Goal: Information Seeking & Learning: Check status

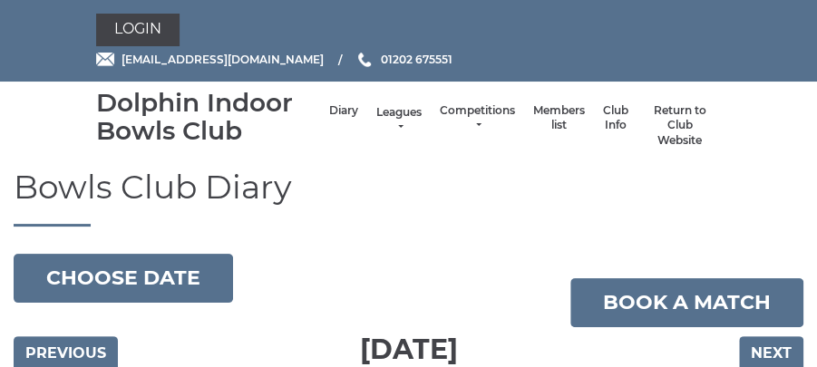
click at [400, 121] on link "Leagues" at bounding box center [398, 120] width 45 height 30
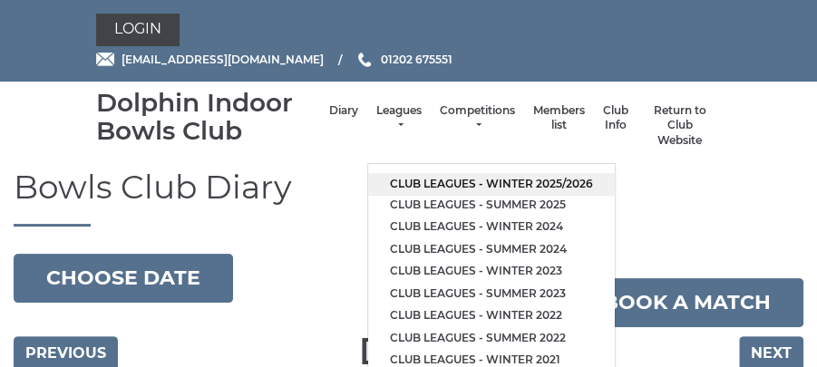
click at [459, 179] on link "Club leagues - Winter 2025/2026" at bounding box center [491, 184] width 247 height 23
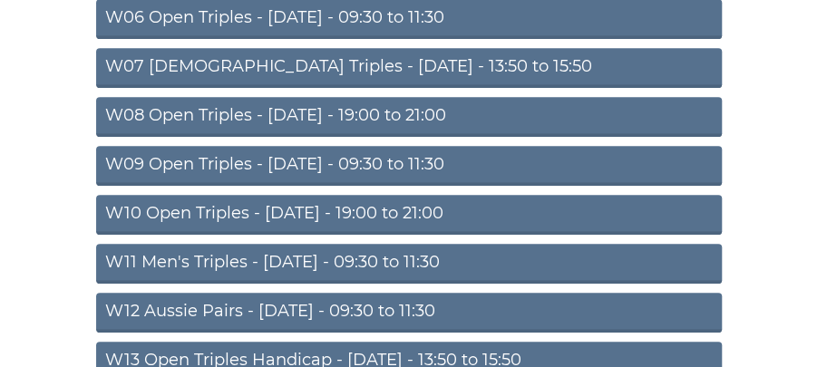
scroll to position [534, 0]
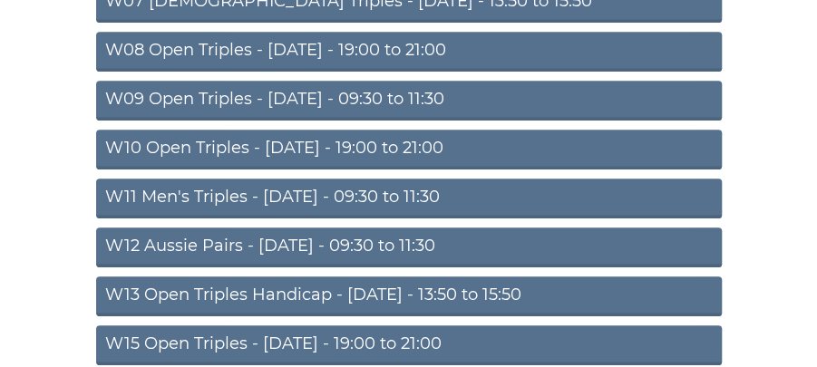
click at [455, 339] on link "W15 Open Triples - Thursday - 19:00 to 21:00" at bounding box center [408, 345] width 625 height 40
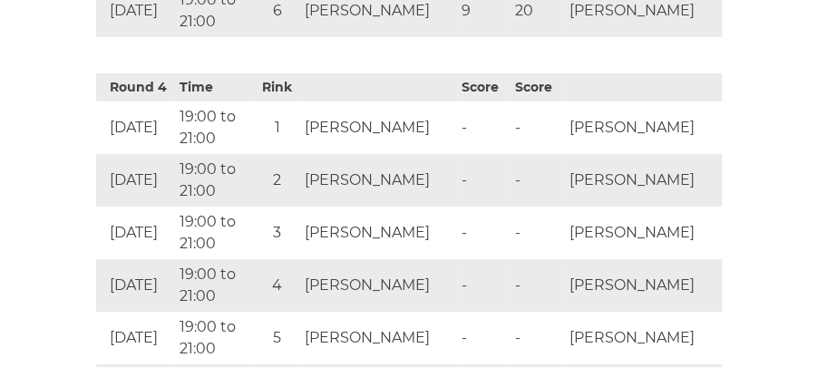
scroll to position [2094, 0]
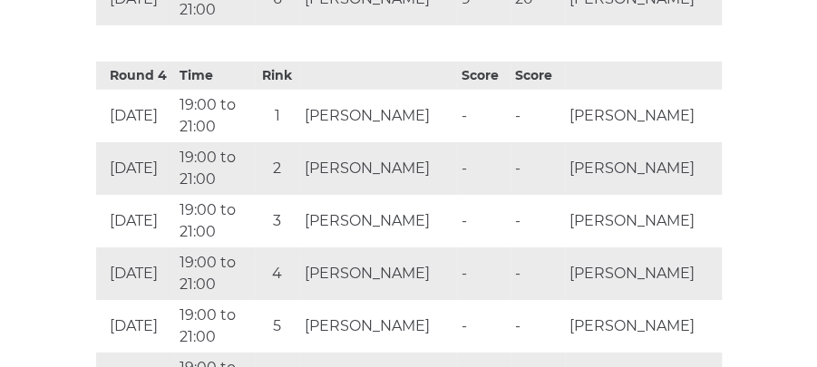
drag, startPoint x: 102, startPoint y: 26, endPoint x: 82, endPoint y: 20, distance: 20.9
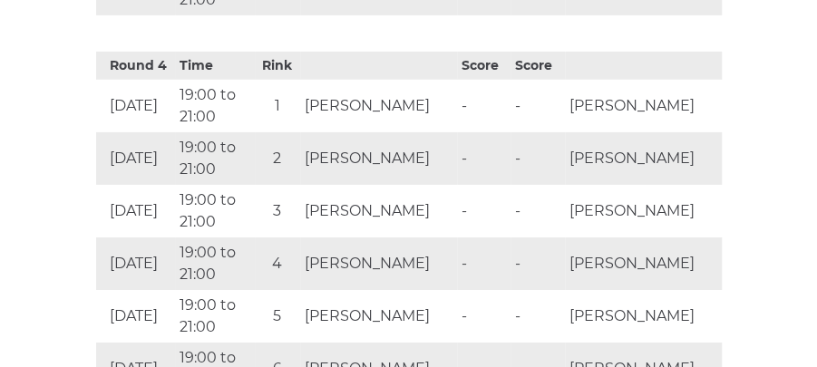
scroll to position [2106, 0]
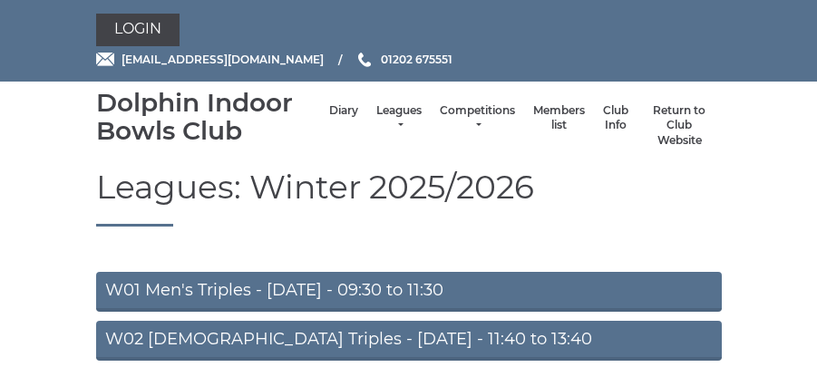
scroll to position [526, 0]
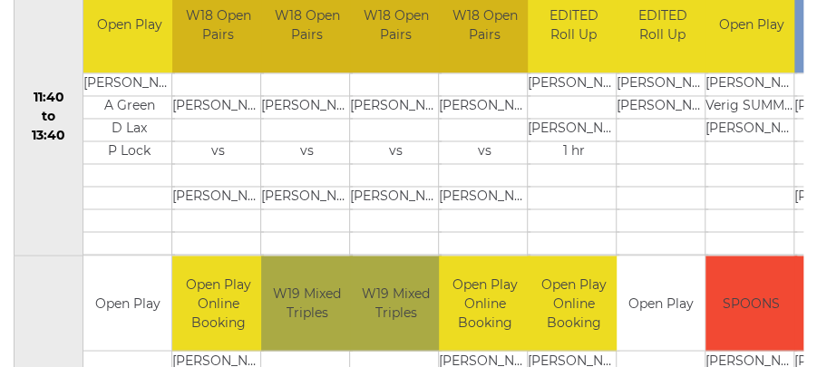
scroll to position [1069, 0]
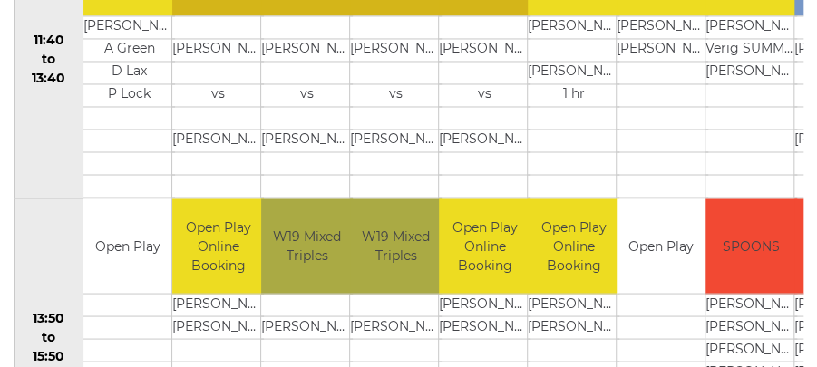
drag, startPoint x: 410, startPoint y: 160, endPoint x: 335, endPoint y: 124, distance: 82.3
click at [402, 174] on td at bounding box center [396, 185] width 92 height 23
drag, startPoint x: 274, startPoint y: 81, endPoint x: 198, endPoint y: 49, distance: 82.5
click at [248, 74] on tr "11:40 to 13:40 Open Play G Winstanley A Green D Lax" at bounding box center [538, 59] width 1046 height 278
drag, startPoint x: 180, startPoint y: 36, endPoint x: 116, endPoint y: 13, distance: 68.5
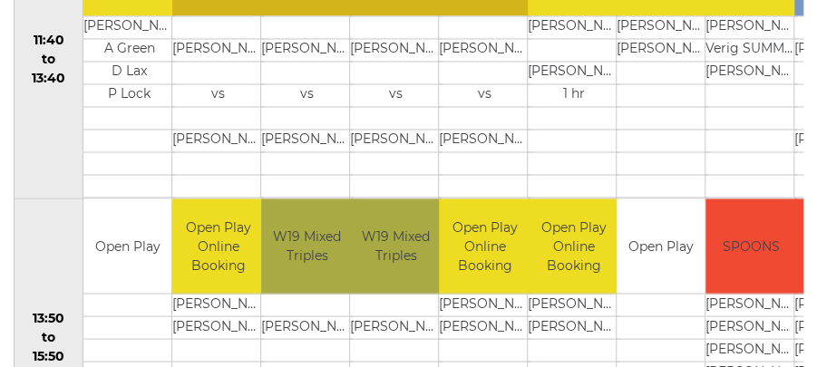
click at [151, 32] on tr "11:40 to 13:40 Open Play G Winstanley A Green D Lax" at bounding box center [538, 59] width 1046 height 278
drag, startPoint x: 116, startPoint y: 13, endPoint x: 89, endPoint y: 1, distance: 29.6
click at [103, 15] on td "G Winstanley" at bounding box center [129, 26] width 92 height 23
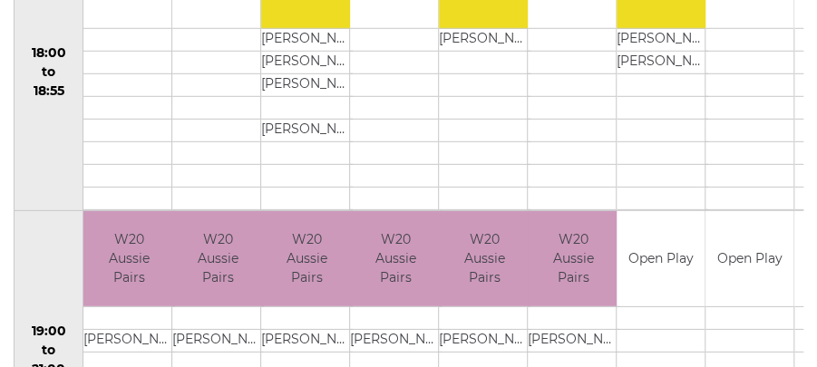
scroll to position [1946, 0]
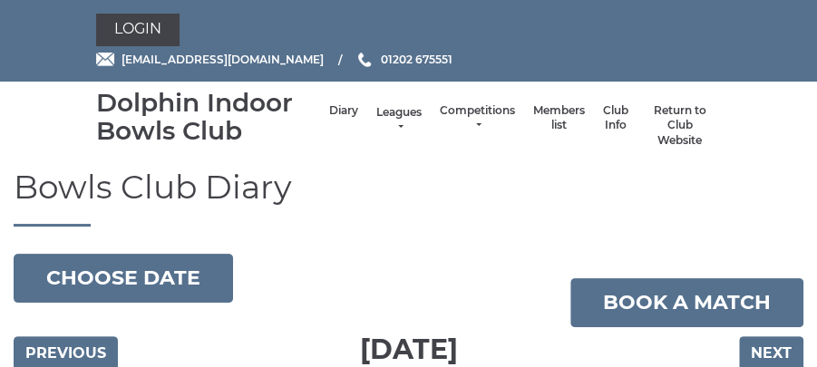
click at [402, 121] on link "Leagues" at bounding box center [398, 120] width 45 height 30
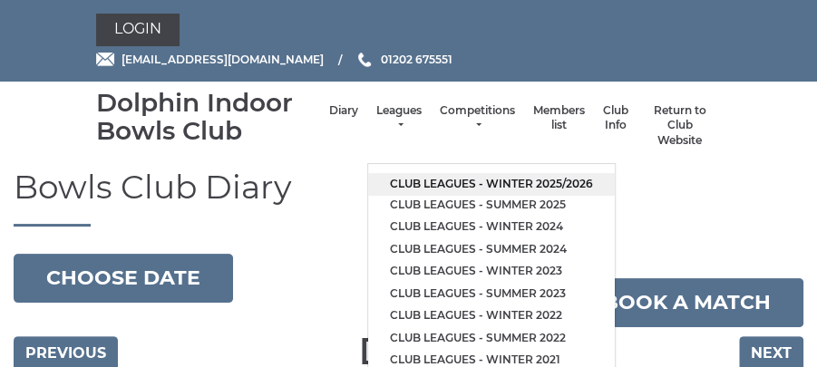
click at [433, 186] on link "Club leagues - Winter 2025/2026" at bounding box center [491, 184] width 247 height 23
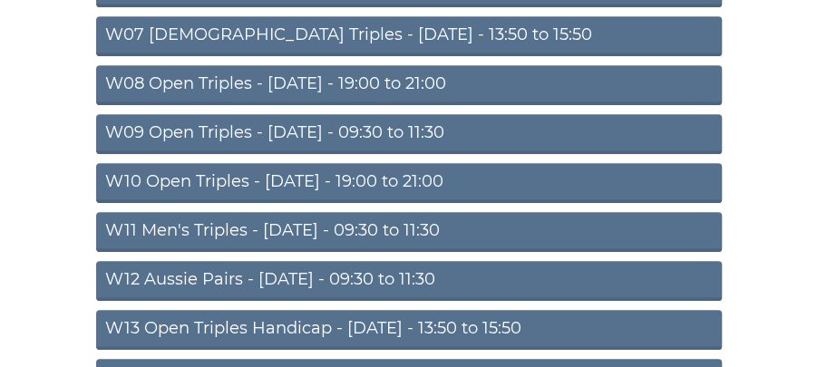
scroll to position [558, 0]
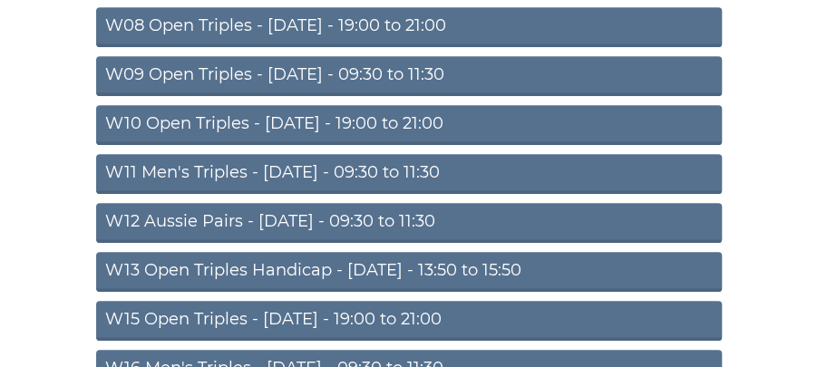
click at [444, 167] on link "W11 Men's Triples - [DATE] - 09:30 to 11:30" at bounding box center [408, 174] width 625 height 40
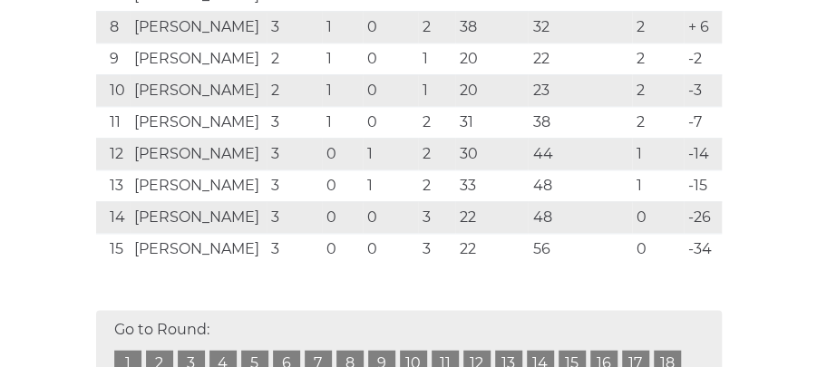
scroll to position [687, 0]
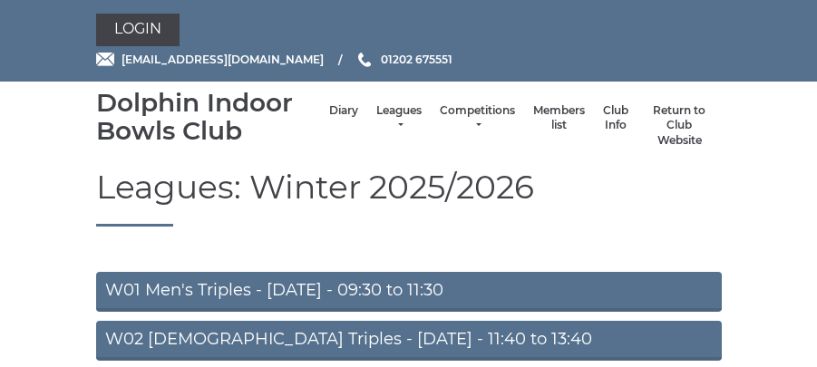
scroll to position [558, 0]
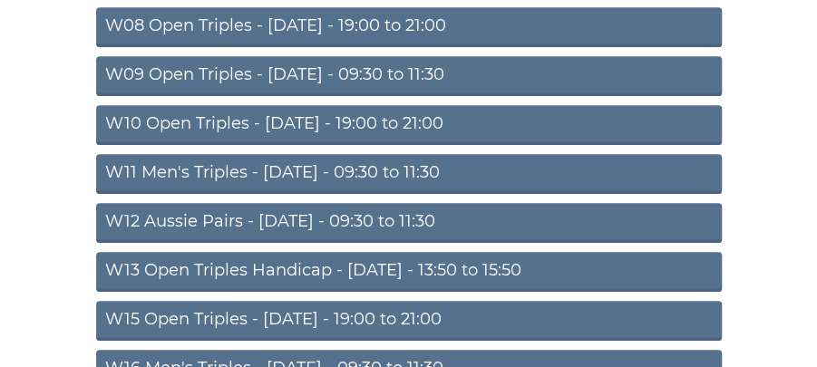
click at [324, 225] on link "W12 Aussie Pairs - [DATE] - 09:30 to 11:30" at bounding box center [408, 223] width 625 height 40
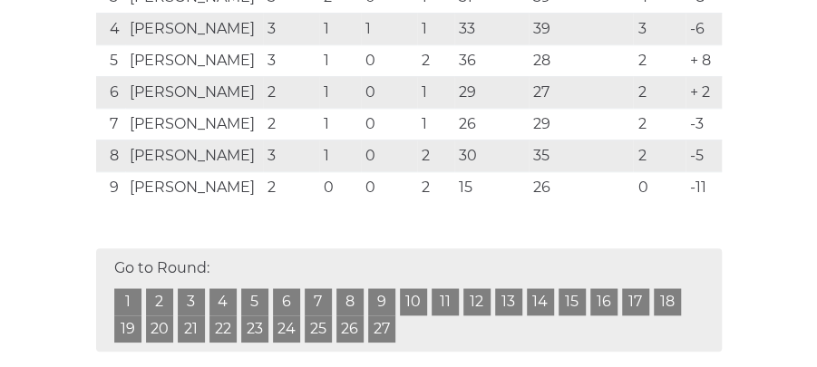
scroll to position [583, 0]
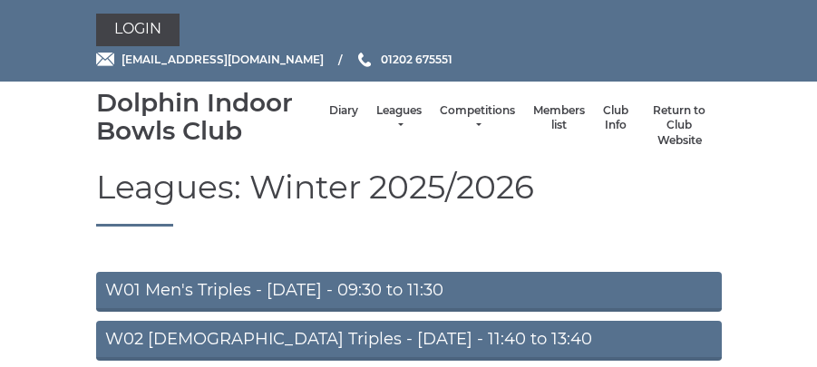
scroll to position [558, 0]
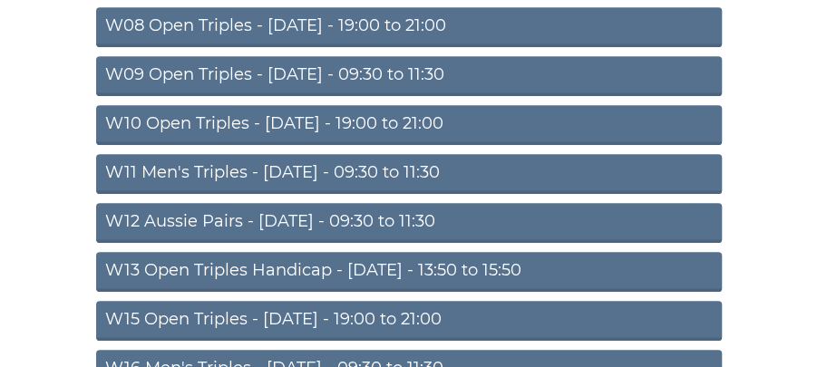
click at [304, 124] on link "W10 Open Triples - Wednesday - 19:00 to 21:00" at bounding box center [408, 125] width 625 height 40
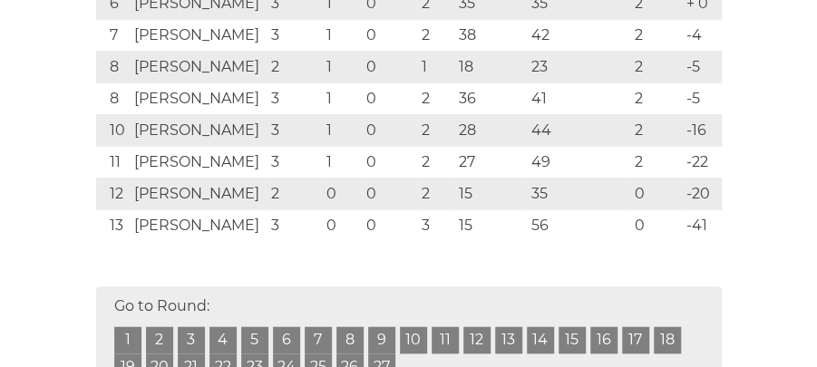
scroll to position [639, 0]
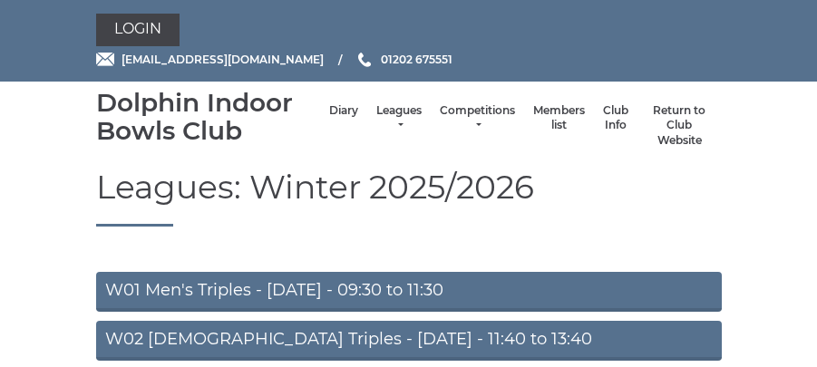
scroll to position [558, 0]
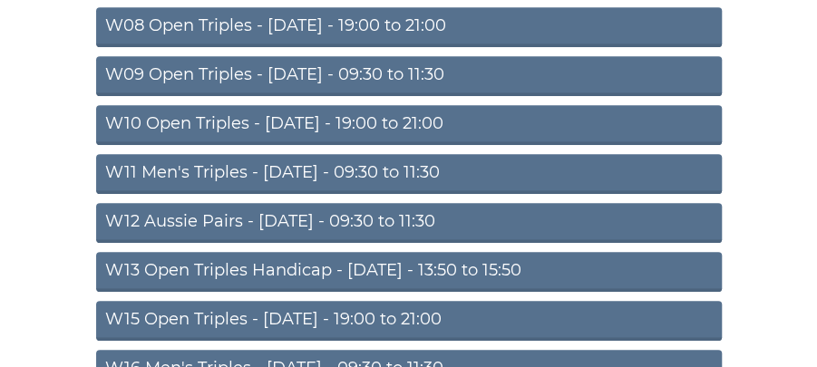
click at [381, 268] on link "W13 Open Triples Handicap - [DATE] - 13:50 to 15:50" at bounding box center [408, 272] width 625 height 40
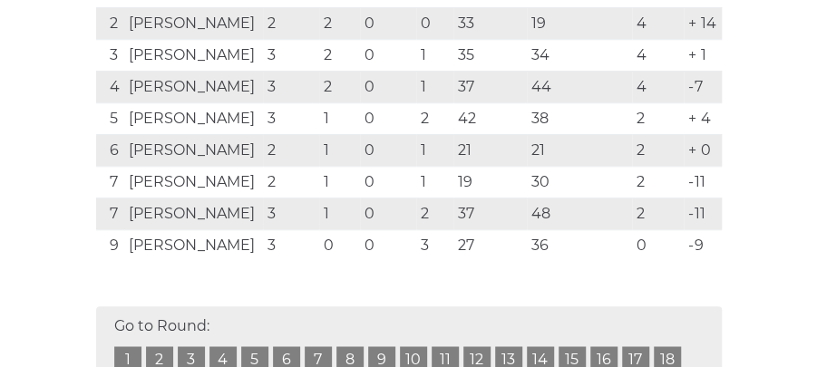
scroll to position [566, 0]
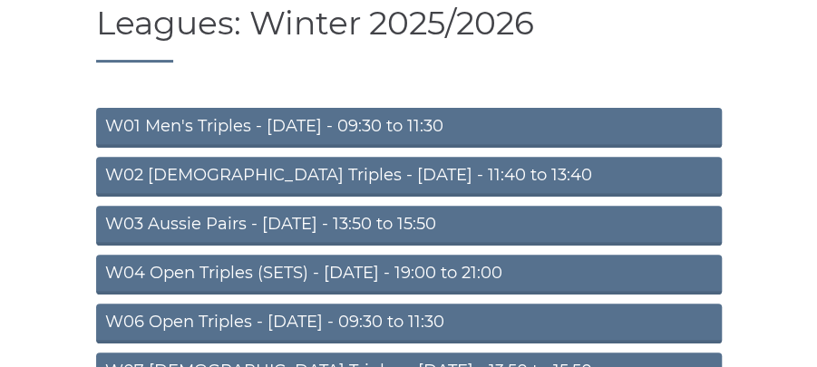
scroll to position [161, 0]
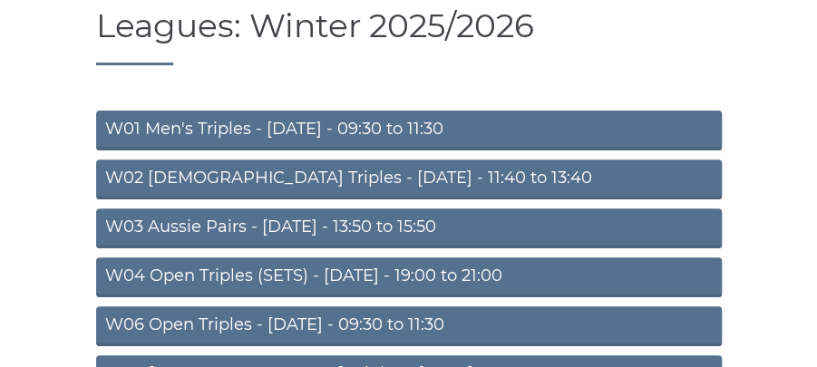
click at [439, 270] on link "W04 Open Triples (SETS) - Monday - 19:00 to 21:00" at bounding box center [408, 277] width 625 height 40
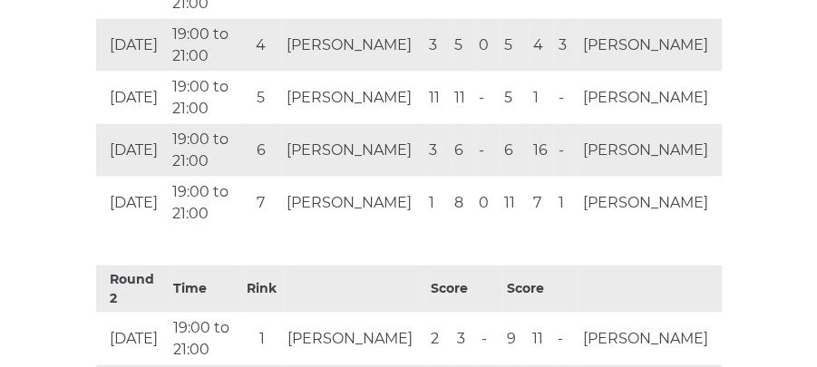
scroll to position [1247, 0]
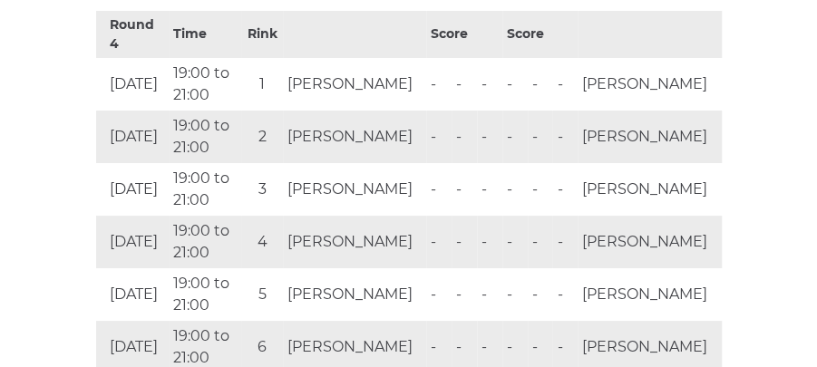
scroll to position [2509, 0]
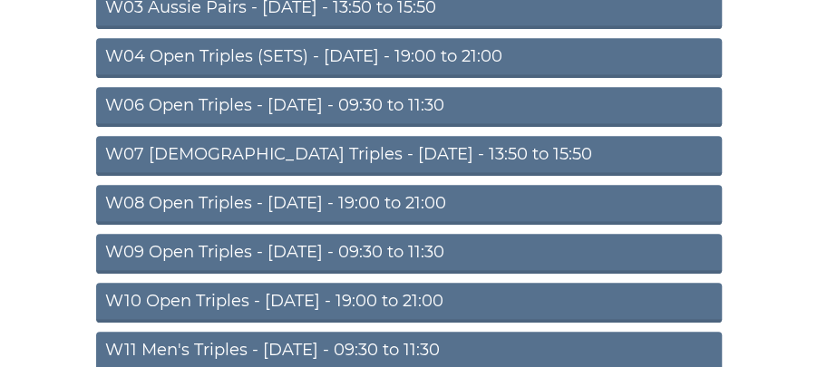
scroll to position [421, 0]
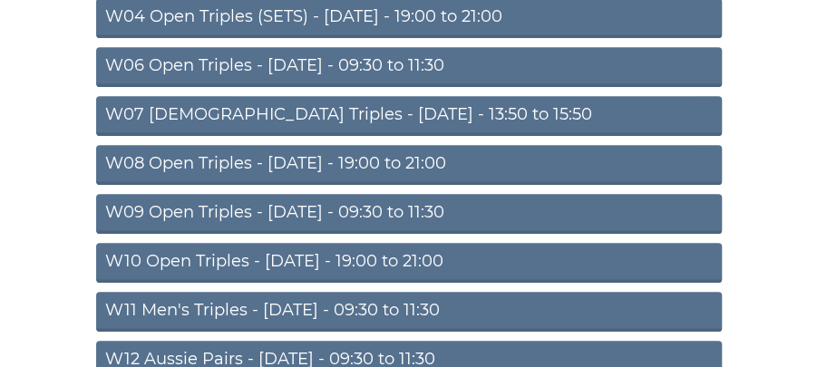
click at [466, 257] on link "W10 Open Triples - Wednesday - 19:00 to 21:00" at bounding box center [408, 263] width 625 height 40
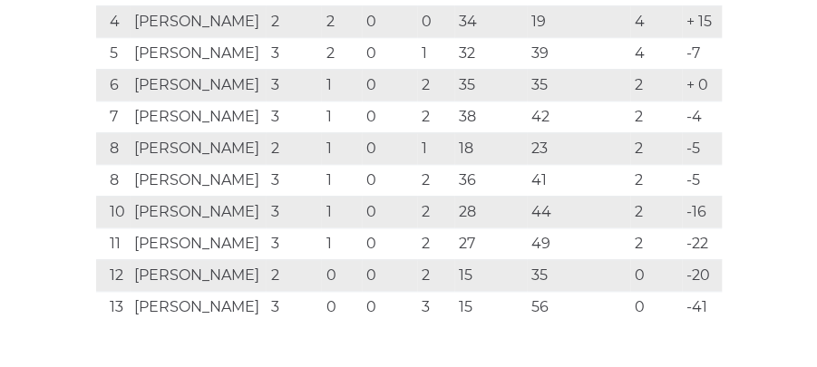
scroll to position [590, 0]
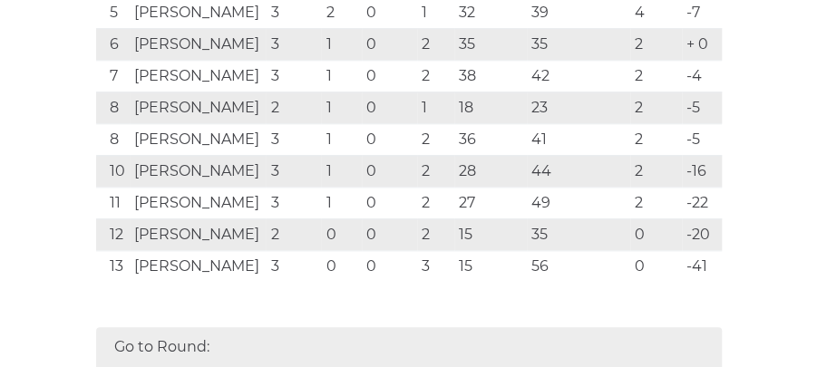
drag, startPoint x: 415, startPoint y: 179, endPoint x: 136, endPoint y: 57, distance: 304.8
click at [194, 85] on tbody "Team Played Won Drawn Lost Shots For Shots Against Points Diff 1 Dave McKENNA 3…" at bounding box center [408, 60] width 625 height 441
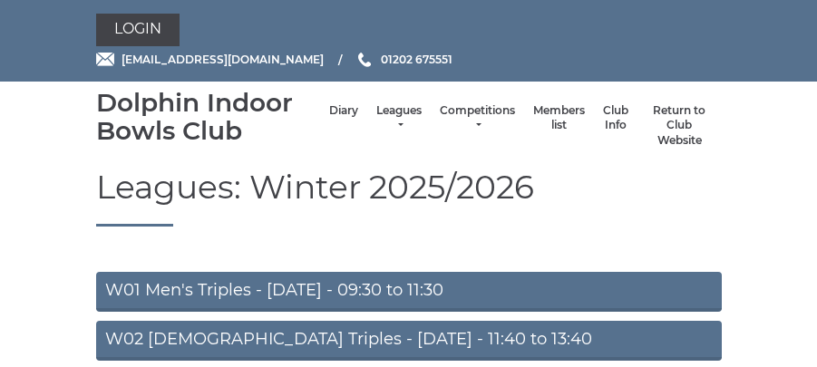
scroll to position [412, 0]
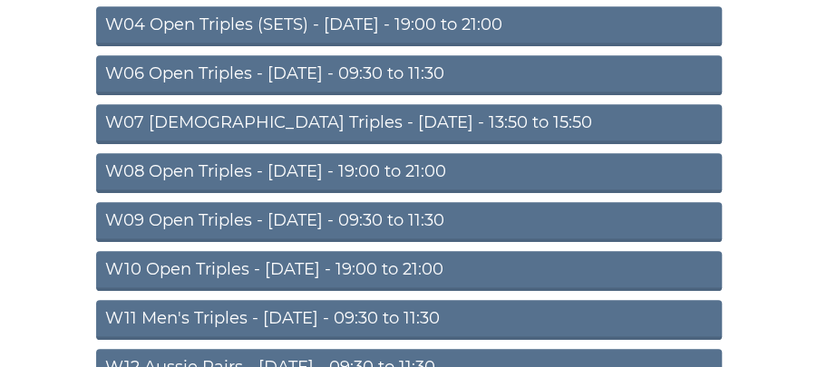
click at [421, 312] on link "W11 Men's Triples - [DATE] - 09:30 to 11:30" at bounding box center [408, 320] width 625 height 40
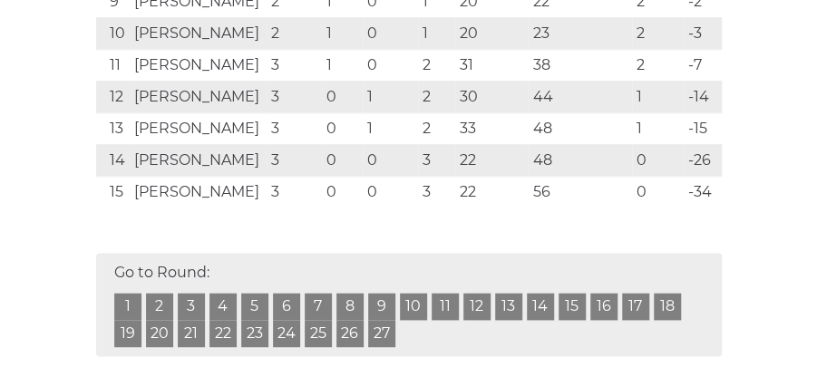
scroll to position [744, 0]
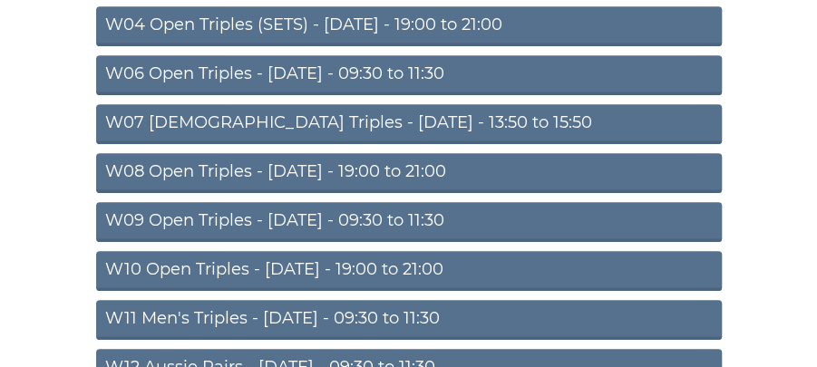
scroll to position [412, 0]
click at [394, 310] on link "W11 Men's Triples - [DATE] - 09:30 to 11:30" at bounding box center [408, 320] width 625 height 40
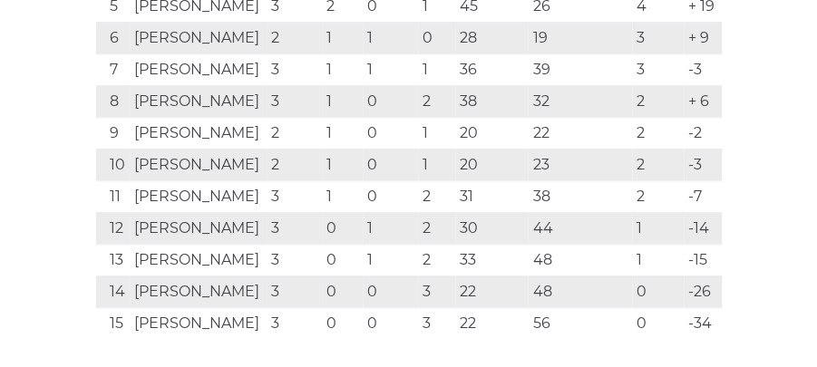
scroll to position [671, 0]
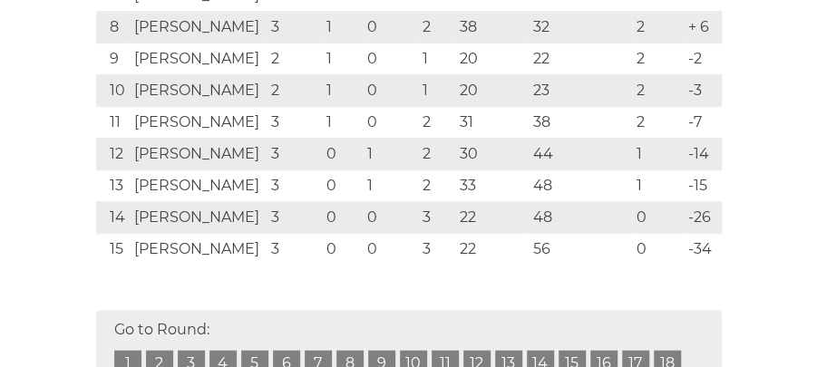
click at [256, 74] on td "Eric JORDAN-TUBBS" at bounding box center [198, 59] width 137 height 32
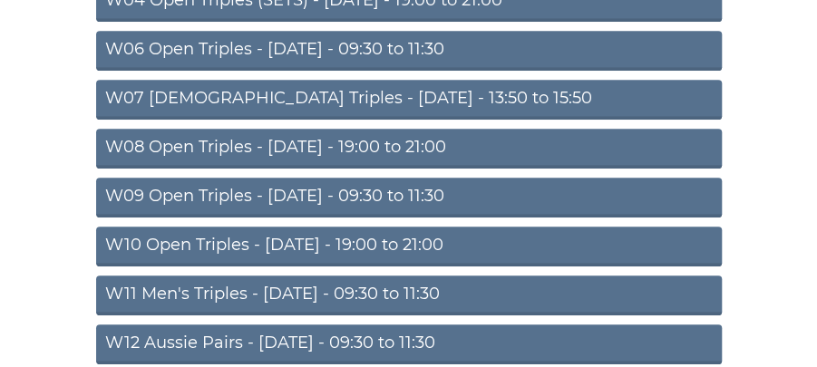
scroll to position [509, 0]
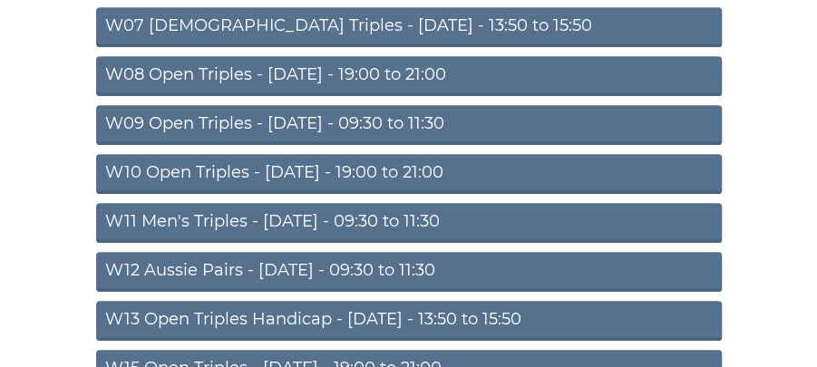
click at [522, 315] on link "W13 Open Triples Handicap - [DATE] - 13:50 to 15:50" at bounding box center [408, 321] width 625 height 40
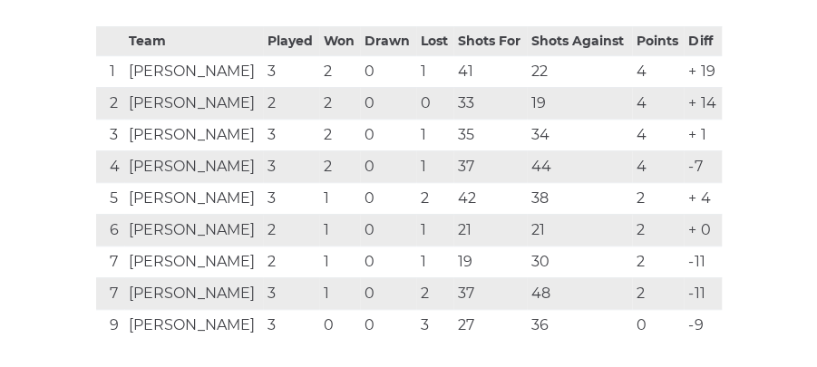
scroll to position [477, 0]
